Goal: Navigation & Orientation: Find specific page/section

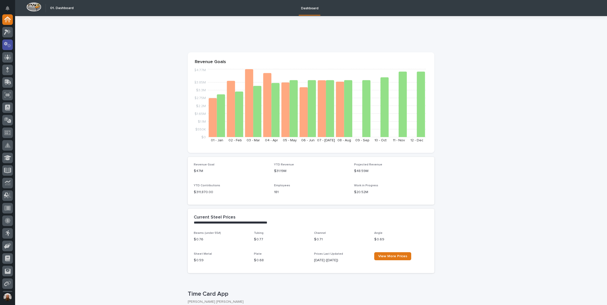
click at [8, 40] on div at bounding box center [7, 44] width 11 height 11
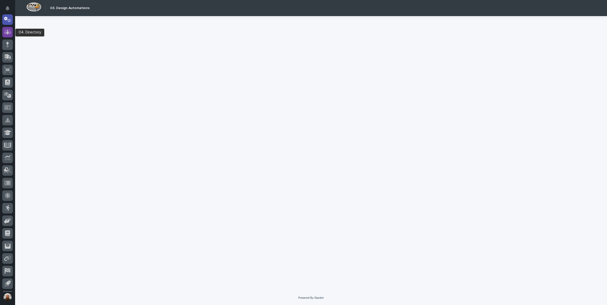
click at [8, 31] on icon at bounding box center [7, 32] width 7 height 6
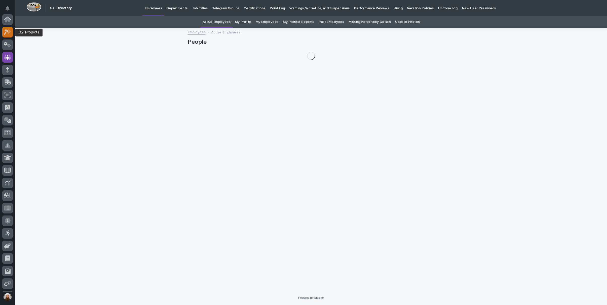
click at [8, 33] on icon at bounding box center [9, 31] width 4 height 5
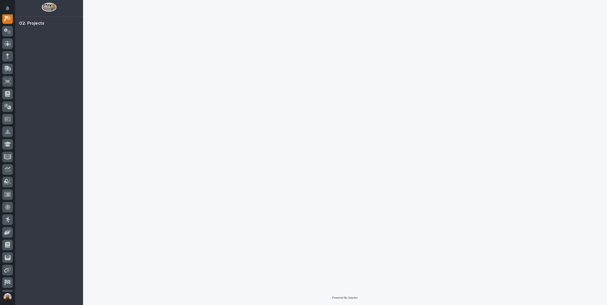
scroll to position [13, 0]
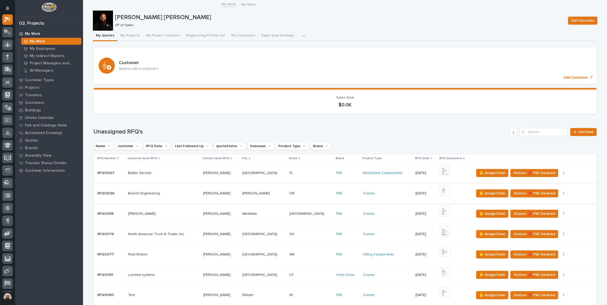
scroll to position [78, 0]
